Goal: Information Seeking & Learning: Learn about a topic

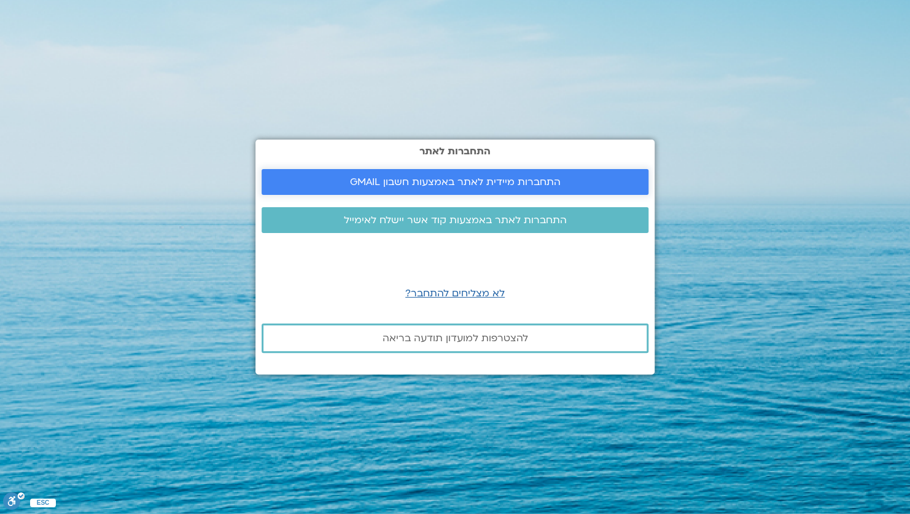
click at [455, 179] on span "התחברות מיידית לאתר באמצעות חשבון GMAIL" at bounding box center [455, 181] width 211 height 11
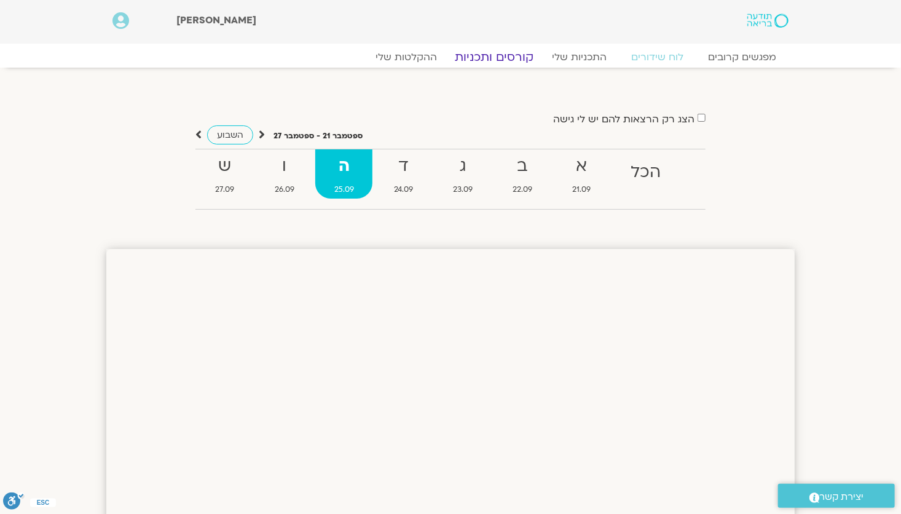
click at [511, 58] on link "קורסים ותכניות" at bounding box center [494, 57] width 108 height 15
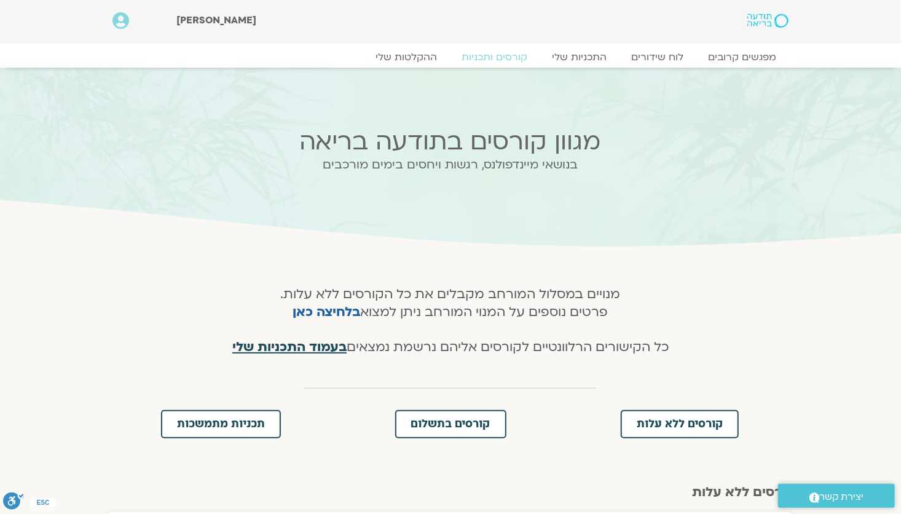
click at [310, 350] on span "בעמוד התכניות שלי" at bounding box center [289, 347] width 114 height 18
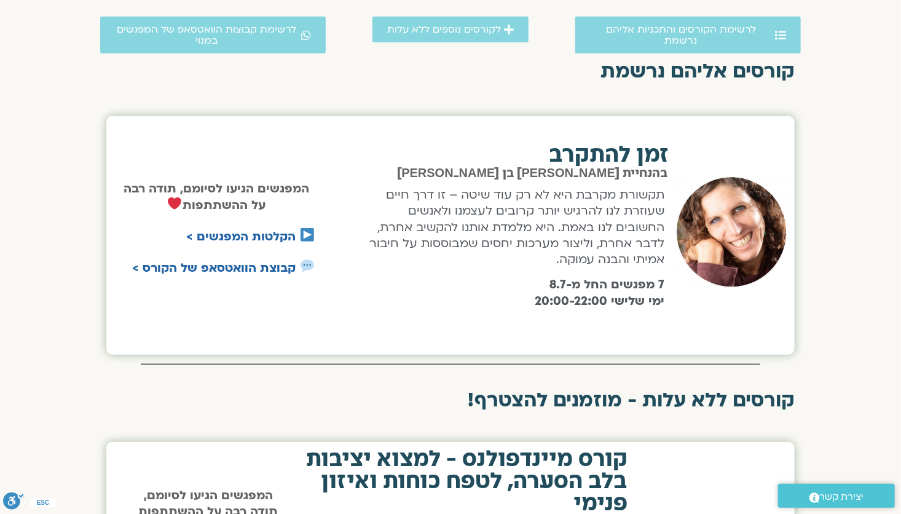
scroll to position [381, 0]
click at [281, 234] on link "הקלטות המפגשים >" at bounding box center [240, 236] width 109 height 16
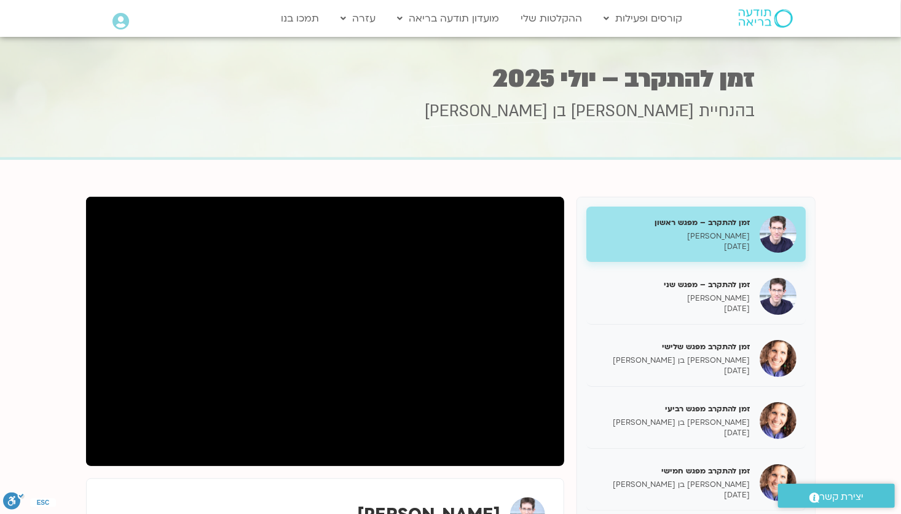
scroll to position [449, 0]
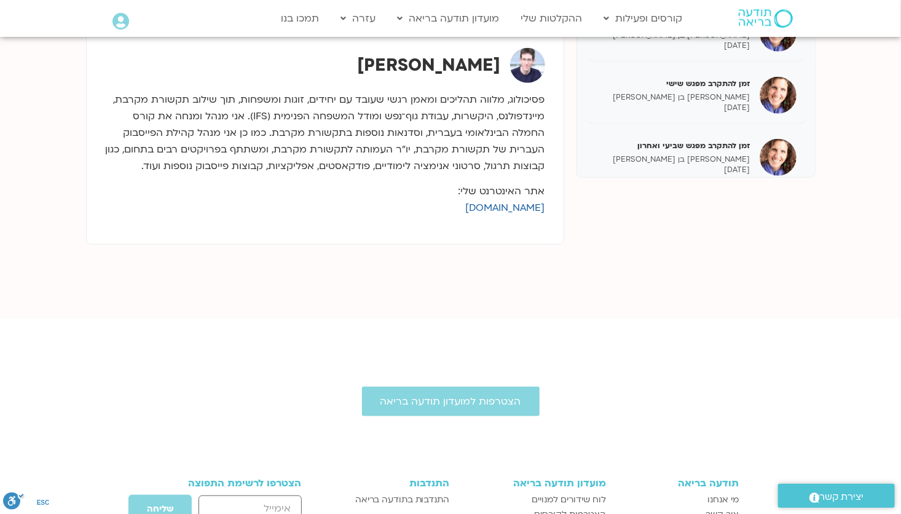
click at [512, 223] on div "פסיכולוג, מלווה תהליכים ומאמן רגשי שעובד עם יחידים, זוגות ומשפחות, תוך שילוב תק…" at bounding box center [325, 154] width 440 height 143
copy body "[DOMAIN_NAME] נדרשת הרשאה לצפייה: תוכן זה דורש מנוי מתאים לצפייה."
click at [503, 209] on link "[DOMAIN_NAME]" at bounding box center [505, 208] width 79 height 14
